Goal: Information Seeking & Learning: Learn about a topic

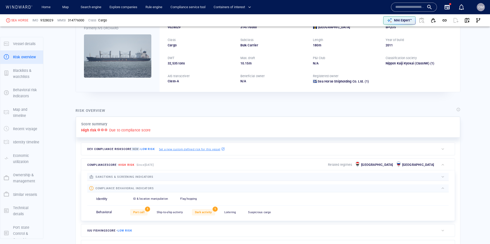
scroll to position [8, 0]
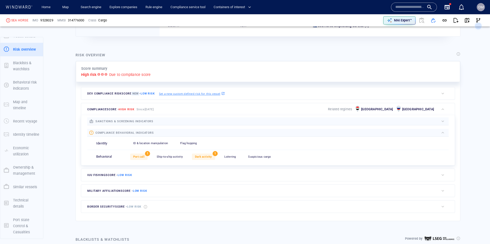
scroll to position [90, 0]
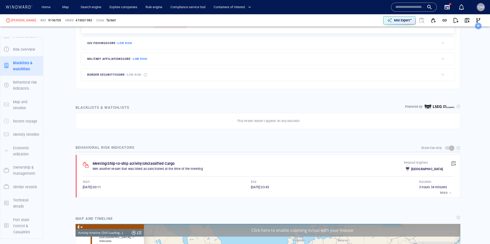
scroll to position [1579, 0]
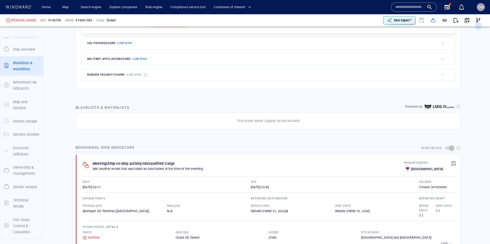
click at [448, 193] on div "Voyage ports Previous port Beshayer Oil Terminal (Sudan) Next port N/A Reported…" at bounding box center [268, 214] width 371 height 50
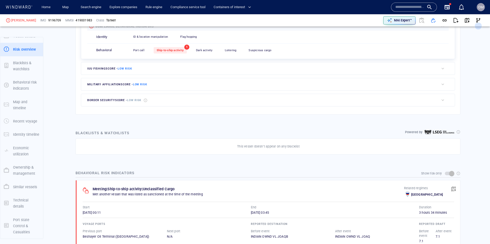
scroll to position [260, 0]
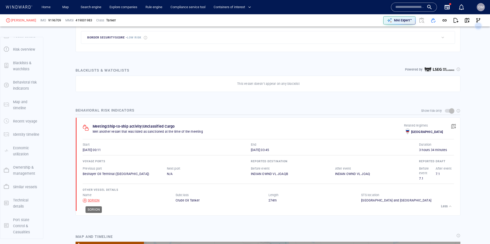
click at [93, 201] on div "SORION" at bounding box center [94, 200] width 12 height 5
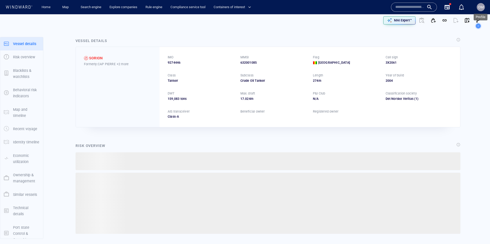
click at [481, 6] on span "OM" at bounding box center [481, 7] width 6 height 4
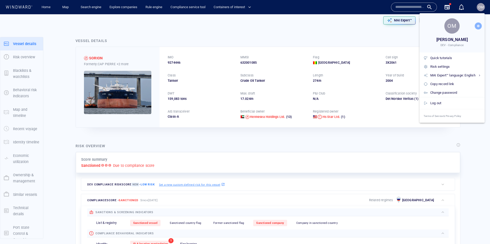
click at [320, 21] on div at bounding box center [245, 122] width 490 height 244
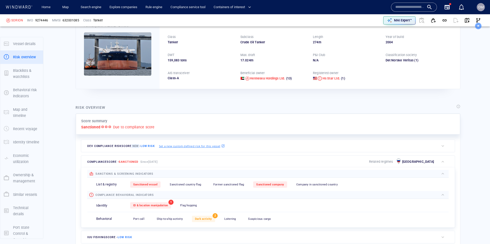
scroll to position [8, 0]
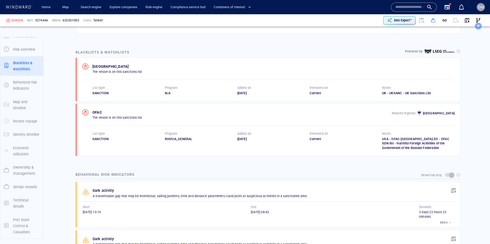
scroll to position [301, 0]
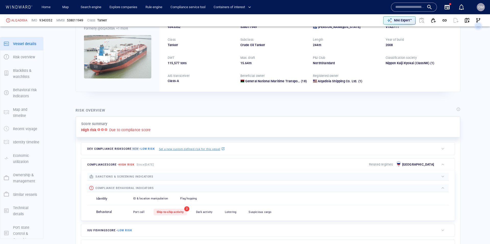
scroll to position [8, 0]
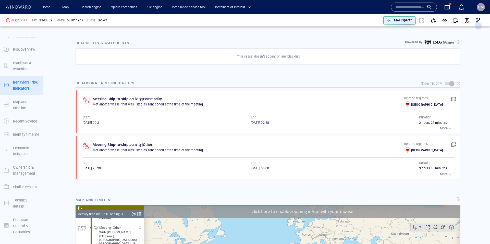
scroll to position [5658, 0]
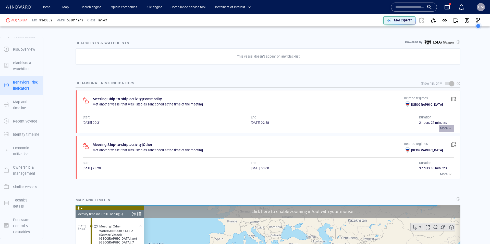
click at [445, 126] on button "More" at bounding box center [445, 128] width 15 height 7
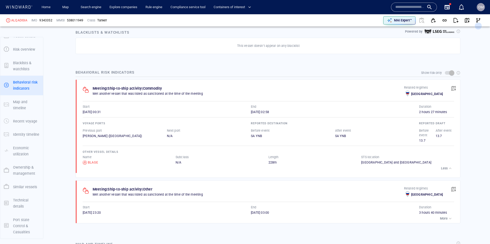
scroll to position [306, 0]
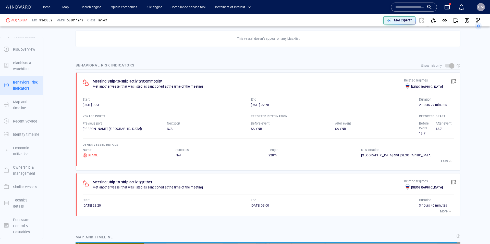
click at [444, 209] on p "More" at bounding box center [444, 211] width 8 height 5
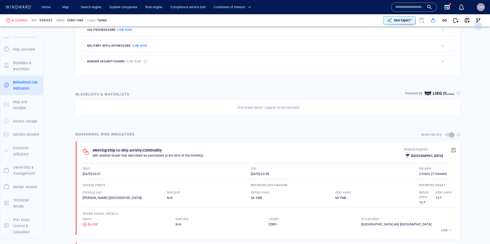
scroll to position [301, 0]
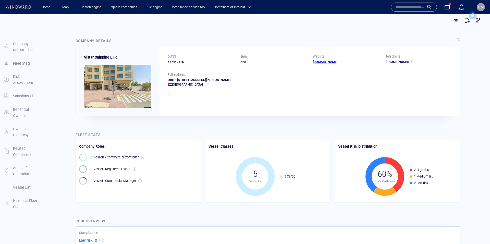
click at [410, 9] on input "text" at bounding box center [409, 7] width 29 height 8
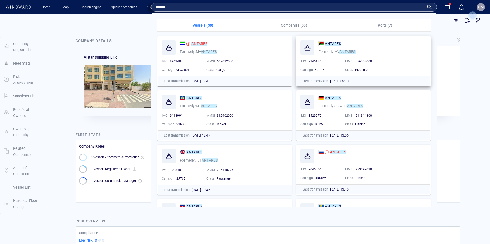
type input "*******"
click at [289, 27] on p "Companies (50)" at bounding box center [293, 25] width 85 height 6
